Goal: Navigation & Orientation: Find specific page/section

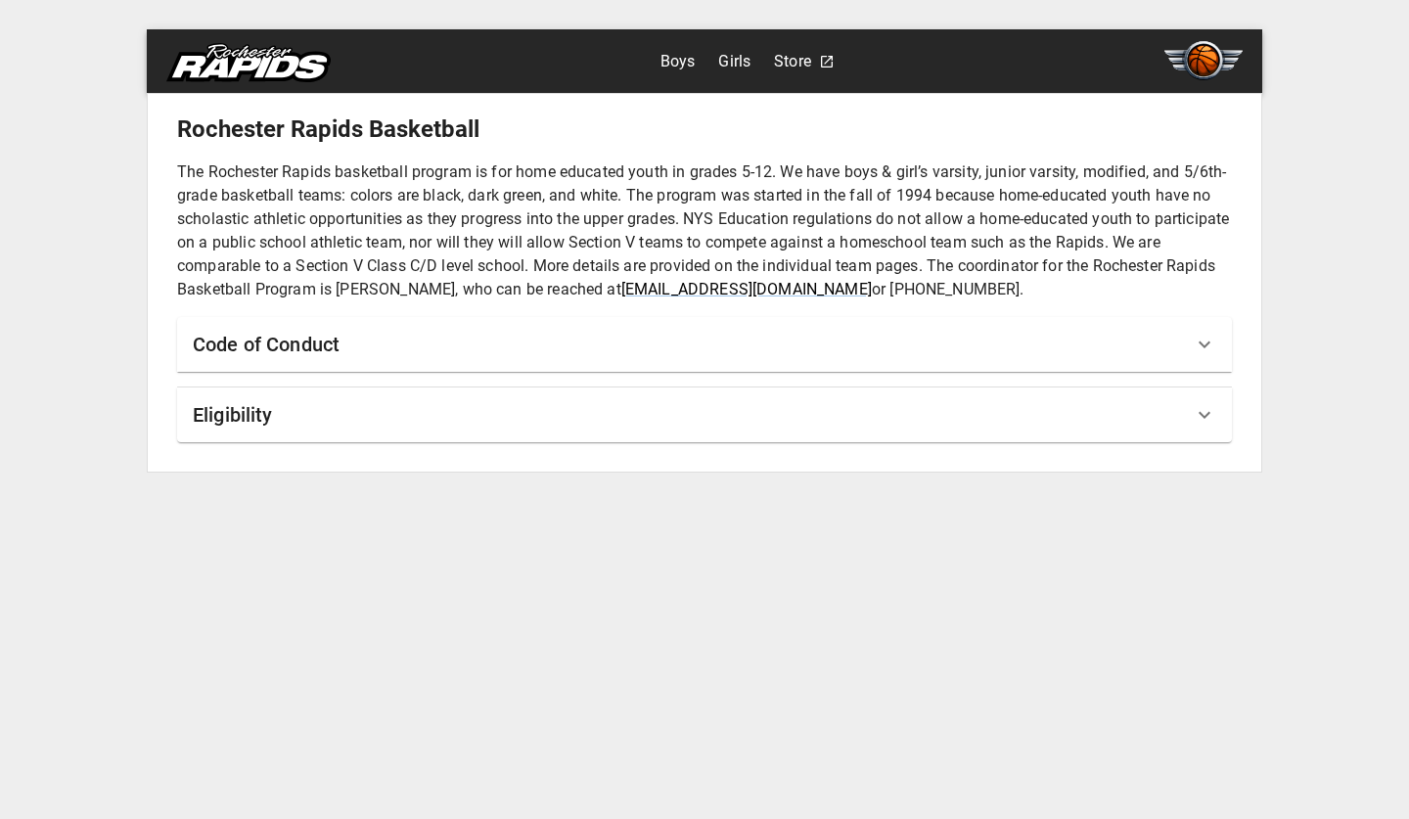
click at [1215, 345] on icon at bounding box center [1204, 344] width 23 height 23
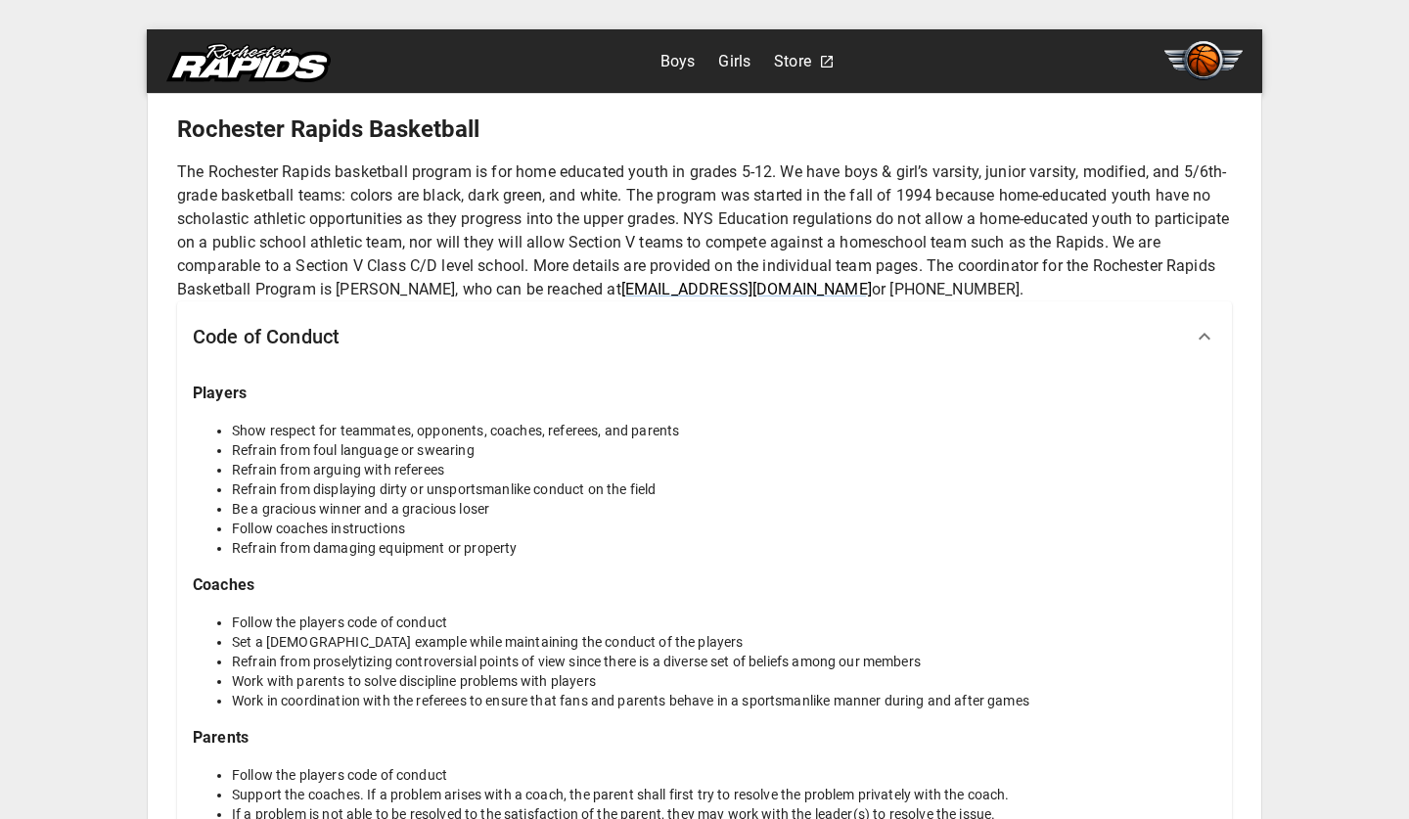
click at [673, 59] on link "Boys" at bounding box center [677, 61] width 35 height 31
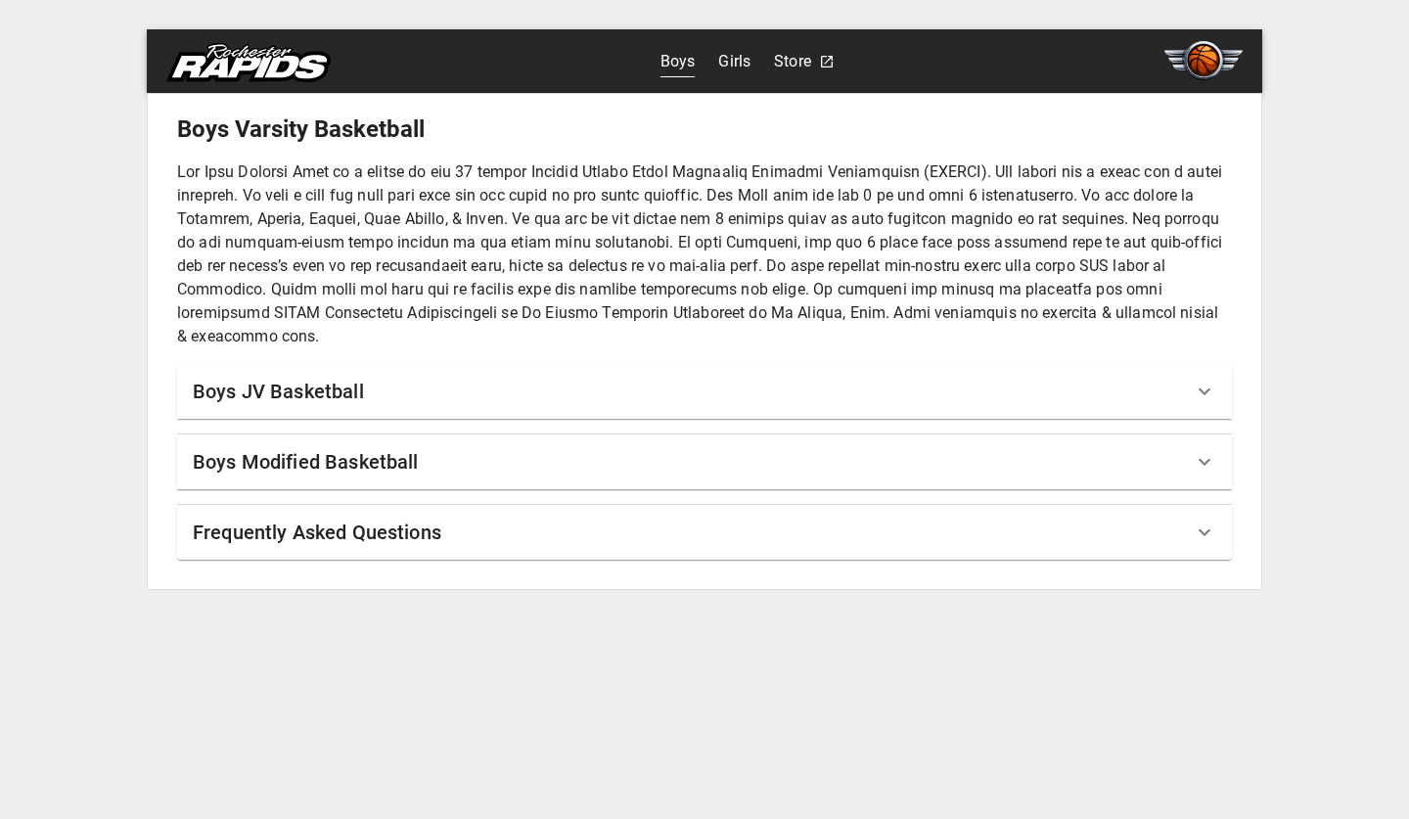
click at [1202, 459] on icon at bounding box center [1204, 461] width 23 height 23
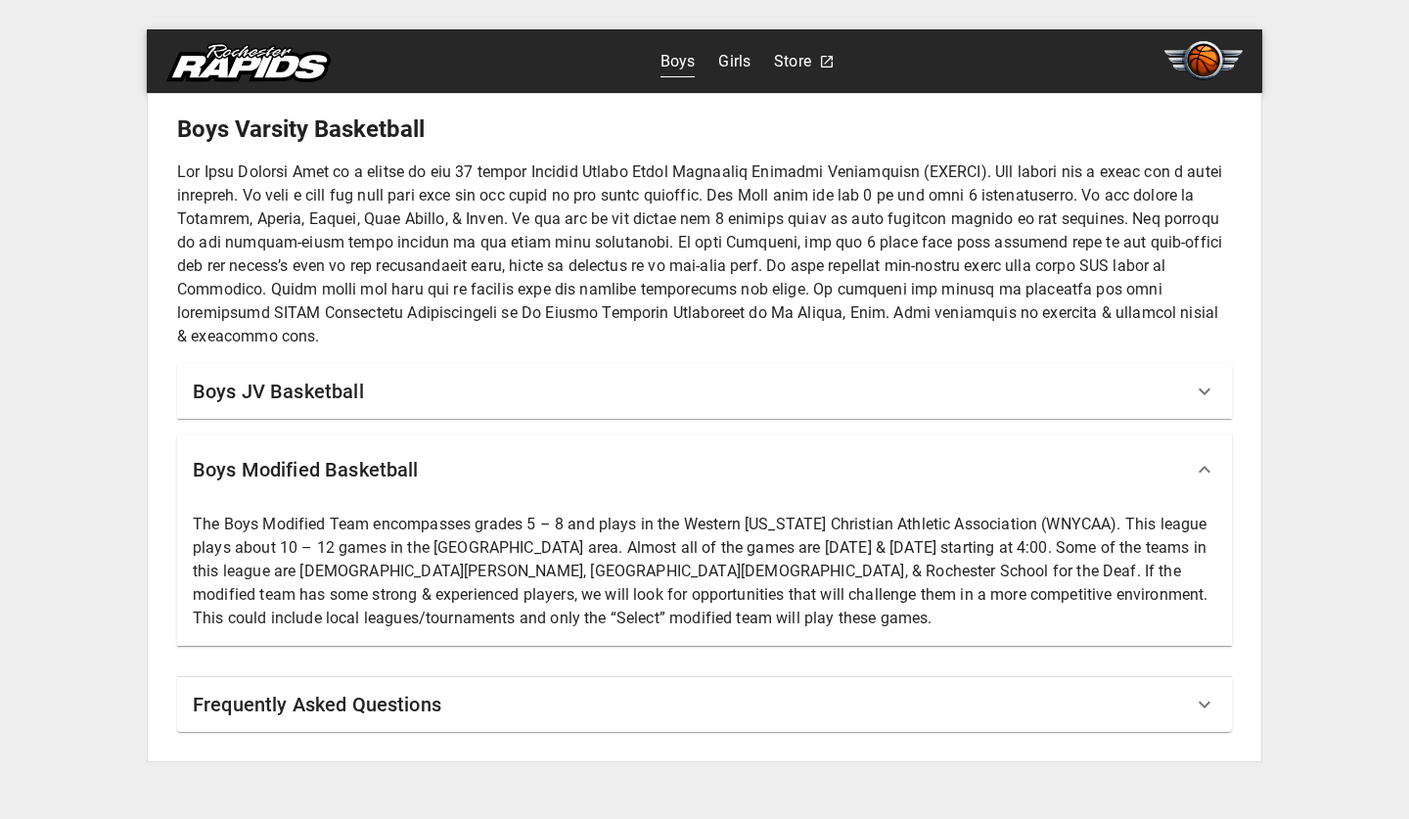
click at [741, 62] on link "Girls" at bounding box center [734, 61] width 32 height 31
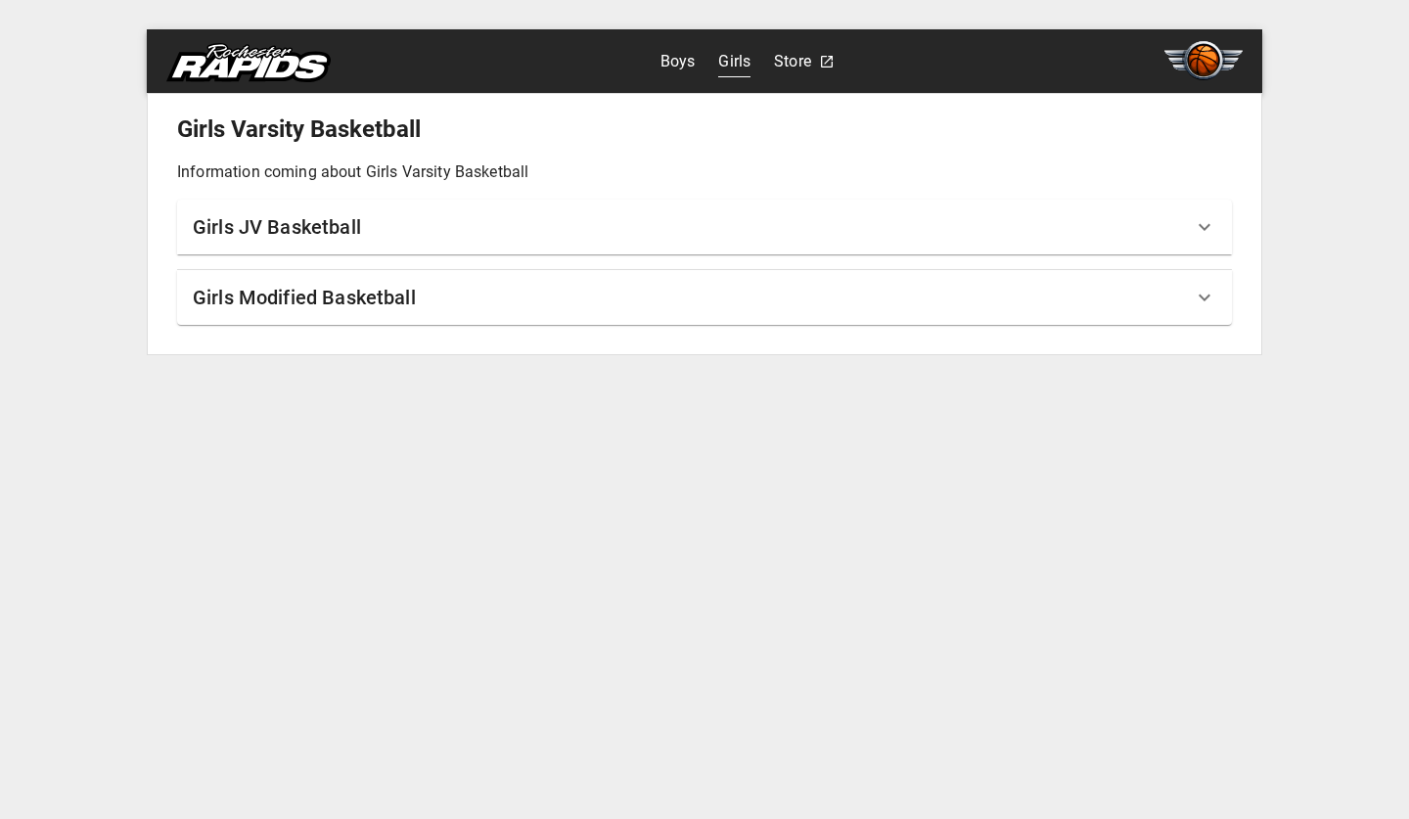
click at [690, 296] on div "Girls Modified Basketball" at bounding box center [693, 297] width 1000 height 31
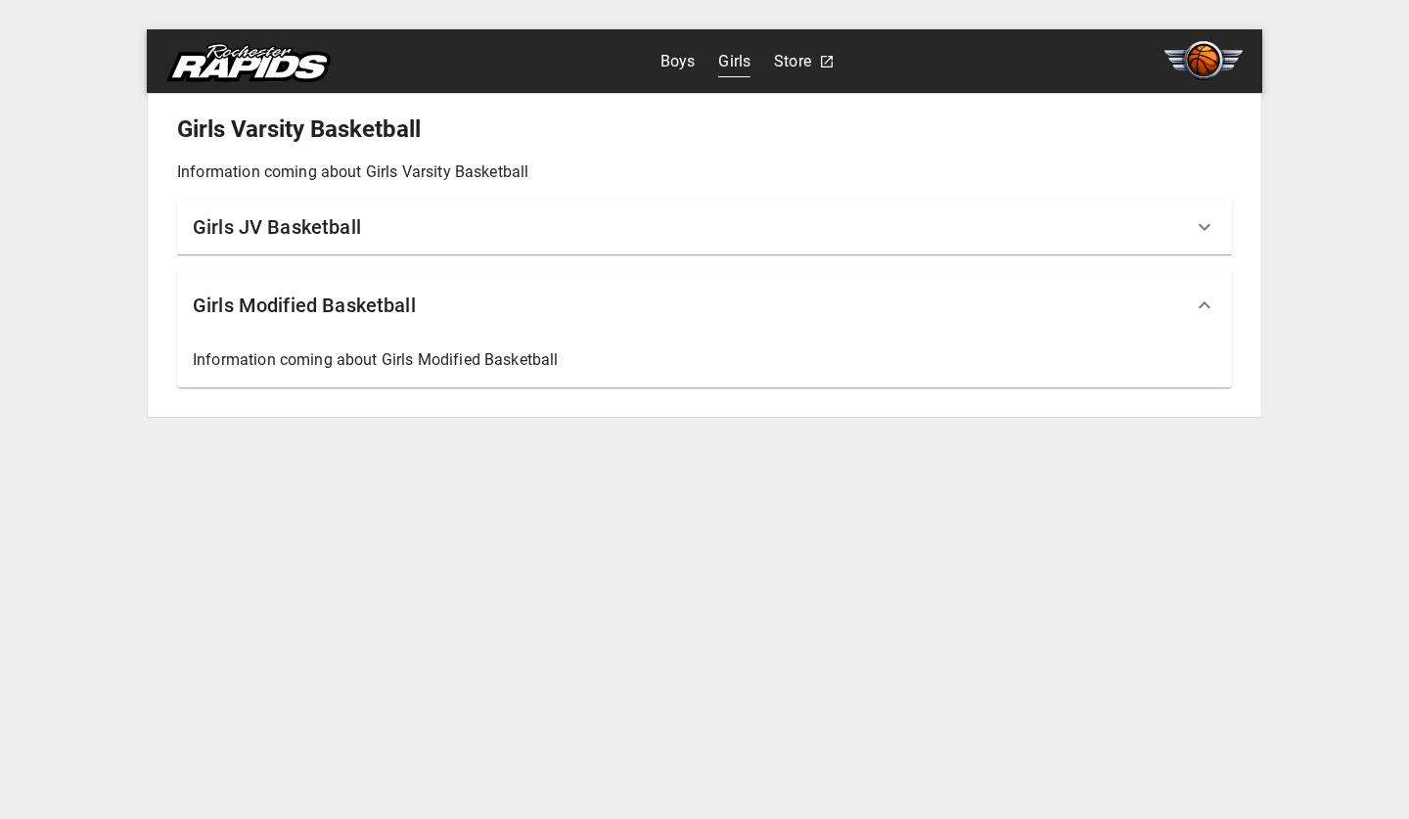
click at [683, 223] on div "Girls JV Basketball" at bounding box center [693, 226] width 1000 height 31
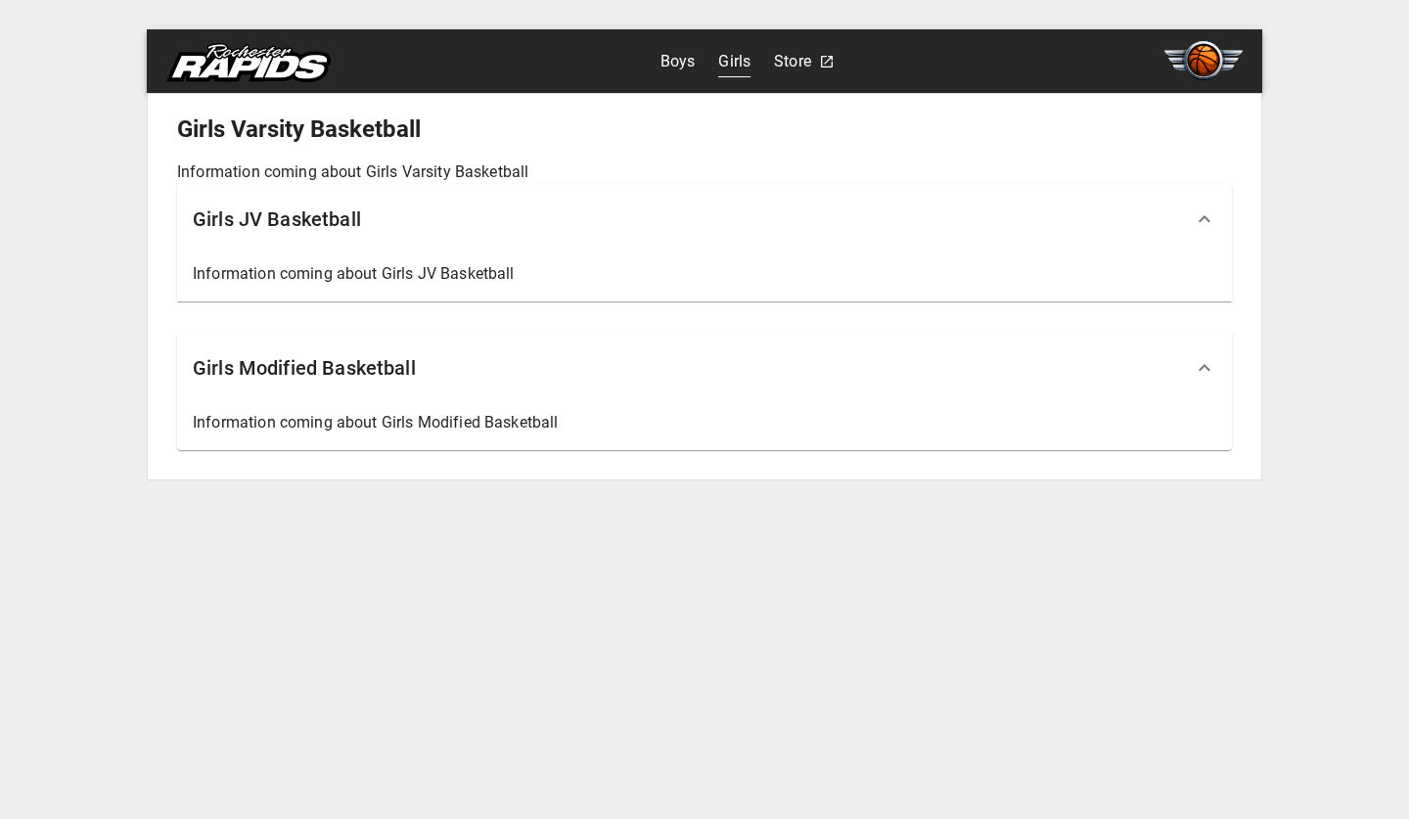
click at [667, 65] on link "Boys" at bounding box center [677, 61] width 35 height 31
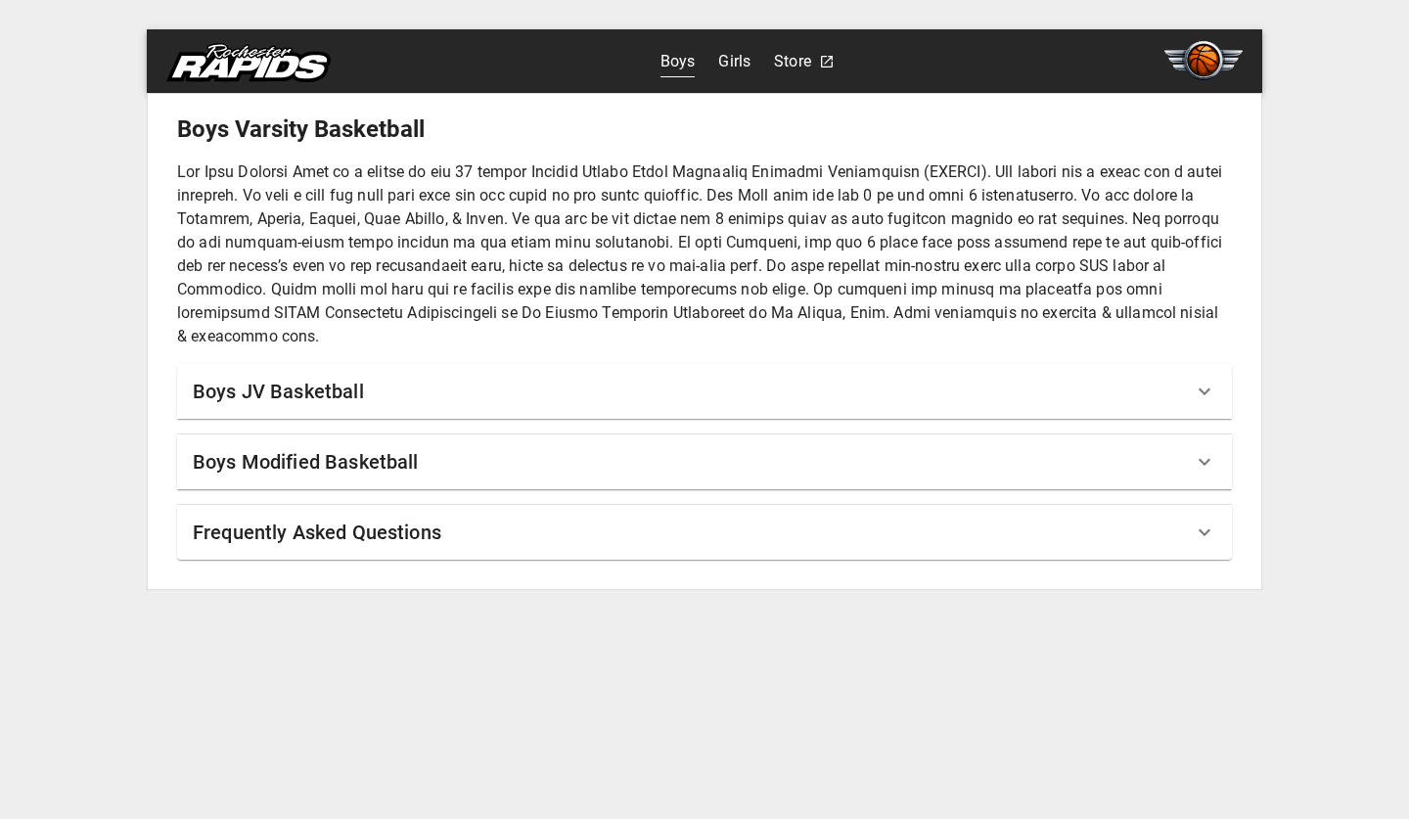
click at [602, 473] on div "Boys Modified Basketball" at bounding box center [693, 461] width 1000 height 31
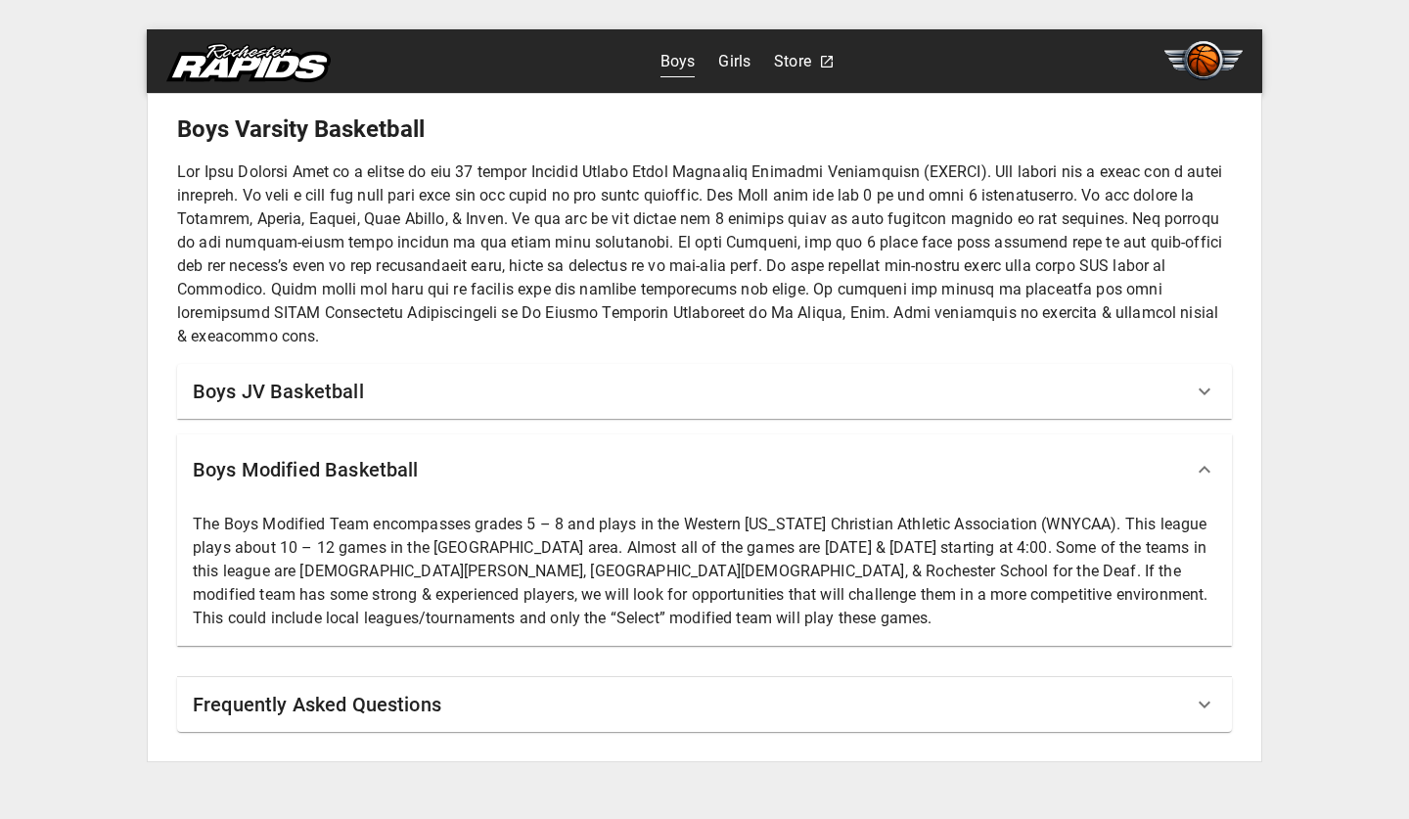
click at [515, 699] on div "Frequently Asked Questions" at bounding box center [693, 704] width 1000 height 31
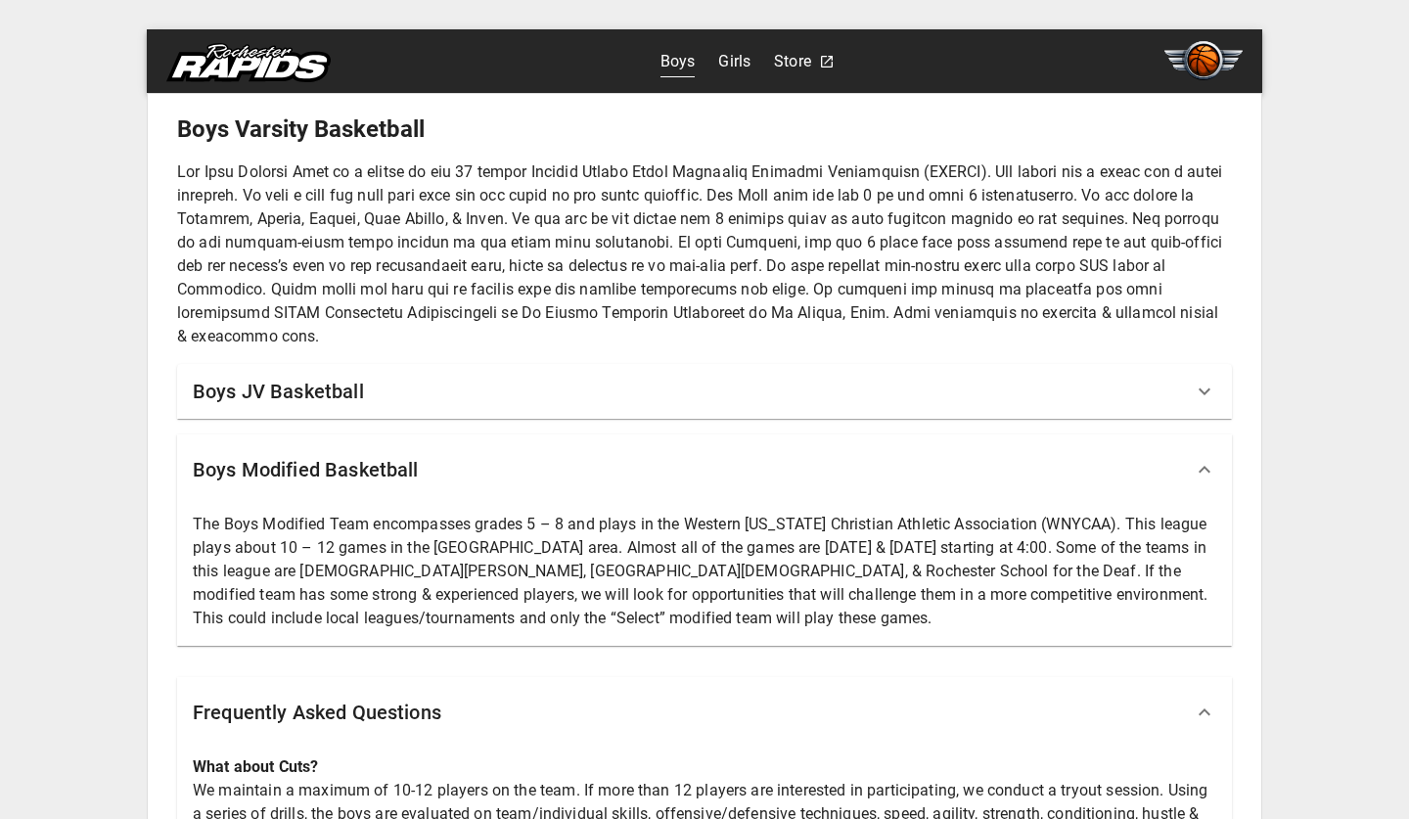
click at [792, 63] on link "Store" at bounding box center [792, 61] width 37 height 31
